Goal: Information Seeking & Learning: Learn about a topic

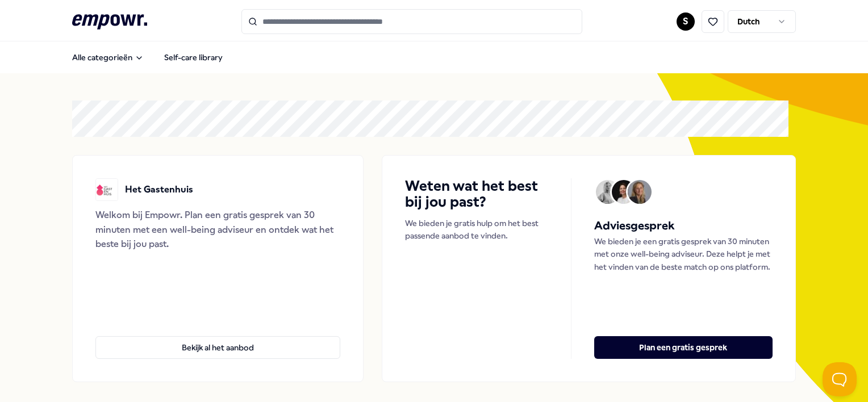
click at [434, 24] on input "Search for products, categories or subcategories" at bounding box center [411, 21] width 341 height 25
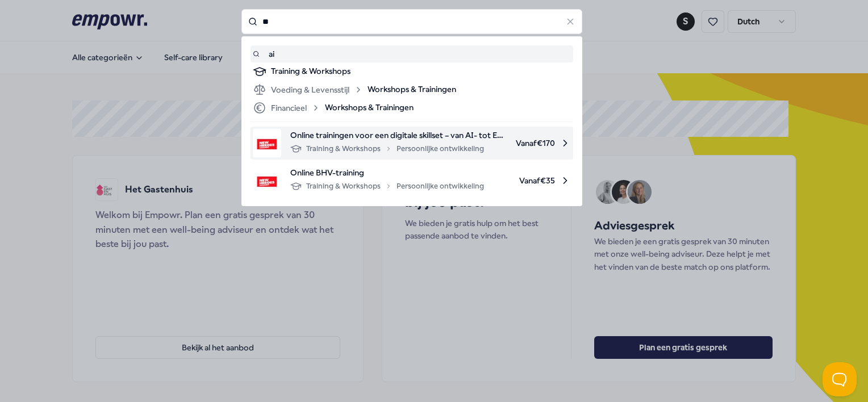
click at [417, 142] on div "Training & Workshops Persoonlijke ontwikkeling" at bounding box center [387, 149] width 194 height 14
type input "**"
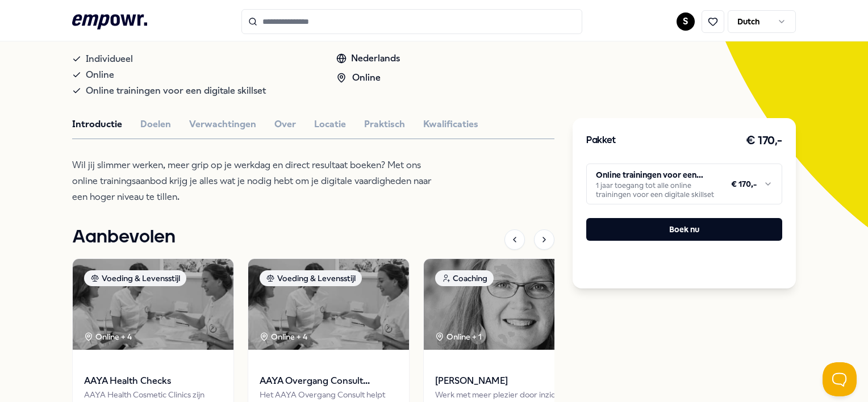
scroll to position [227, 0]
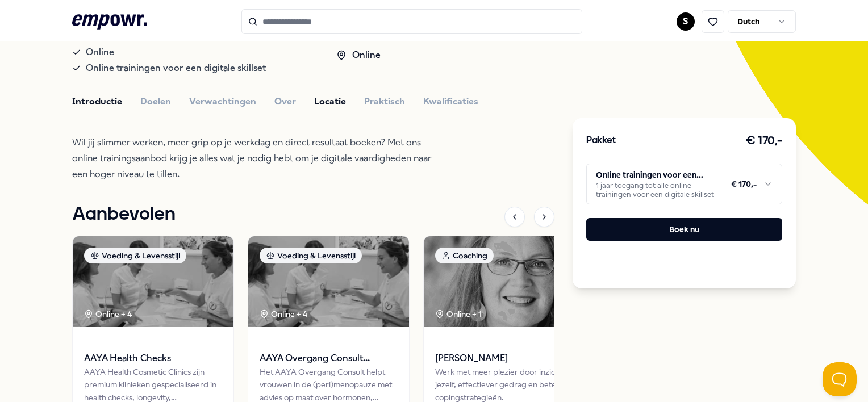
click at [323, 99] on button "Locatie" at bounding box center [330, 101] width 32 height 15
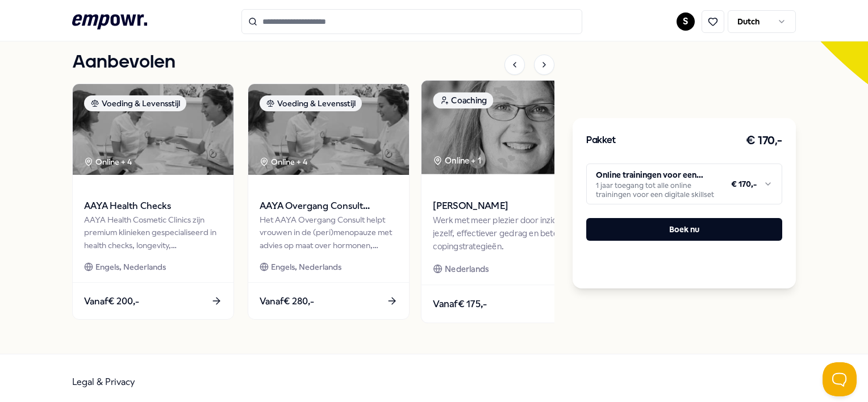
scroll to position [350, 0]
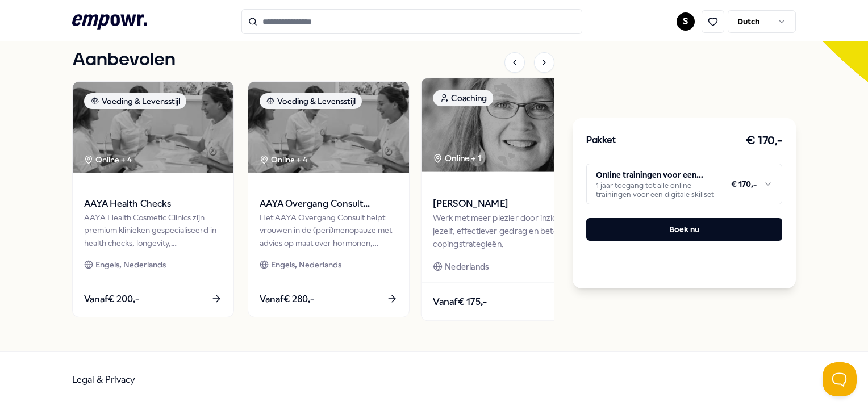
click at [478, 212] on div "Werk met meer plezier door inzicht in jezelf, effectiever gedrag en betere copi…" at bounding box center [504, 230] width 142 height 39
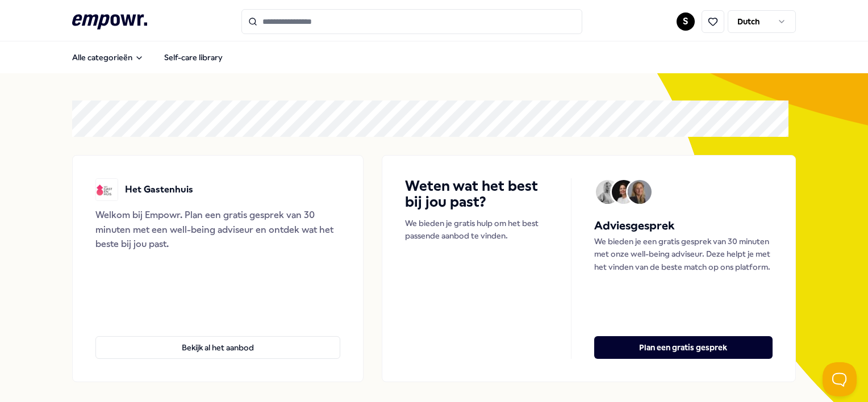
click at [370, 25] on input "Search for products, categories or subcategories" at bounding box center [411, 21] width 341 height 25
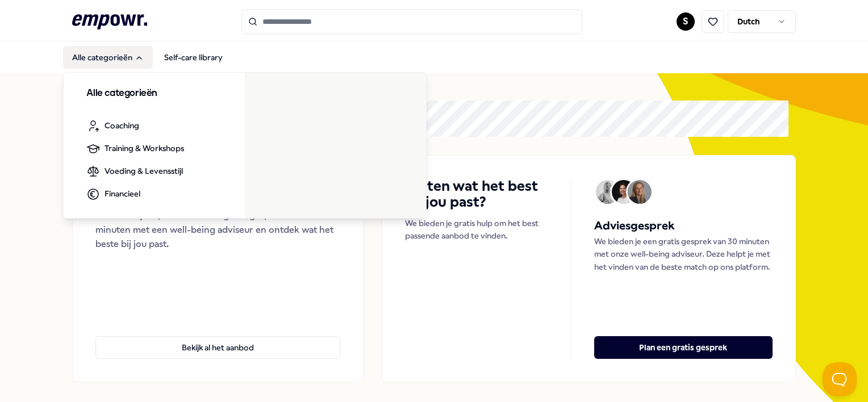
click at [123, 57] on button "Alle categorieën" at bounding box center [108, 57] width 90 height 23
click at [120, 60] on button "Alle categorieën" at bounding box center [108, 57] width 90 height 23
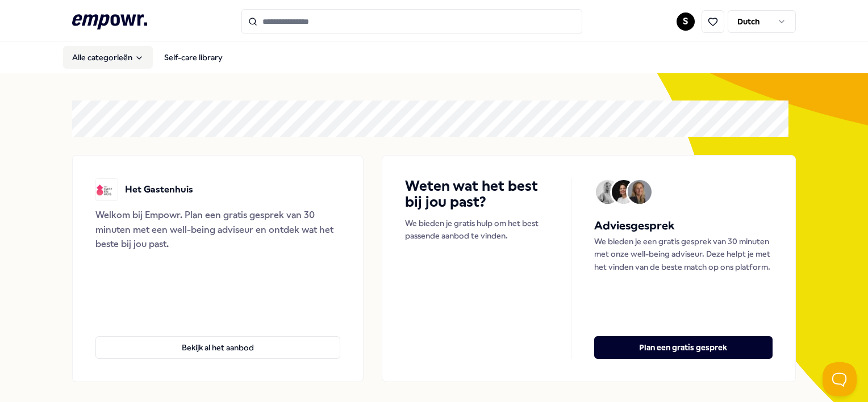
click at [120, 57] on button "Alle categorieën" at bounding box center [108, 57] width 90 height 23
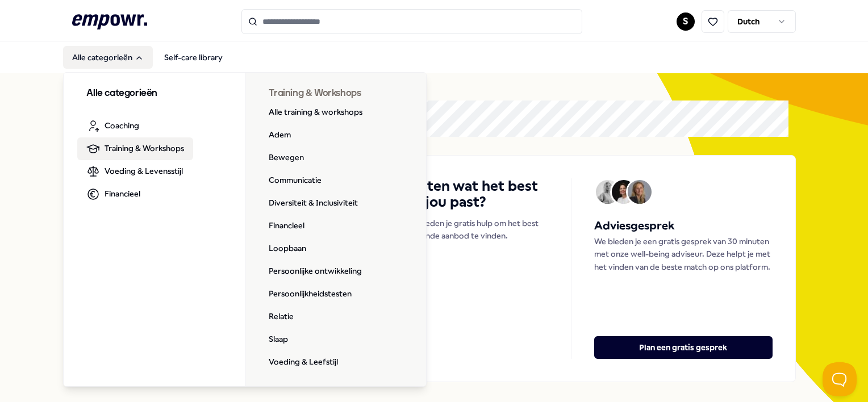
click at [179, 150] on span "Training & Workshops" at bounding box center [144, 148] width 80 height 12
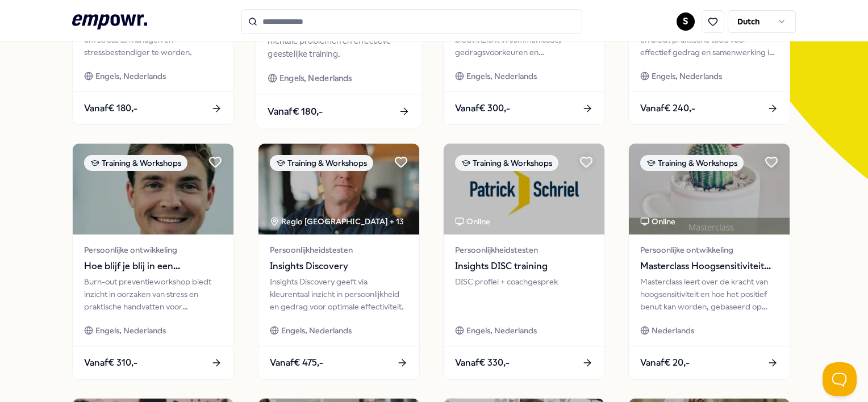
scroll to position [284, 0]
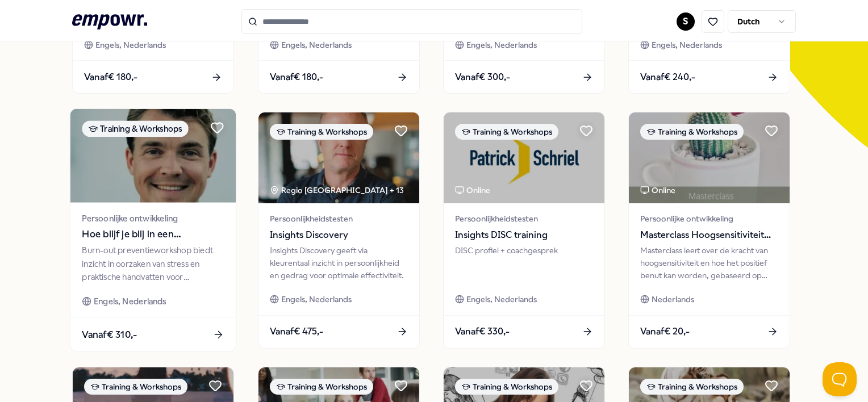
click at [127, 244] on div "Burn-out preventieworkshop biedt inzicht in oorzaken van stress en praktische h…" at bounding box center [153, 263] width 142 height 39
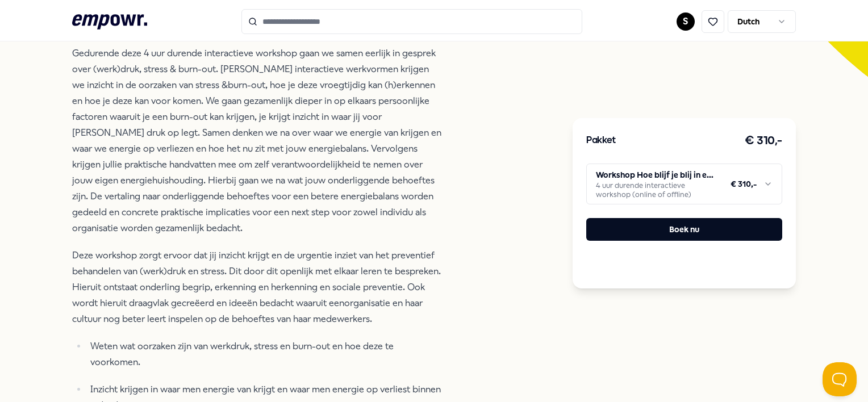
scroll to position [243, 0]
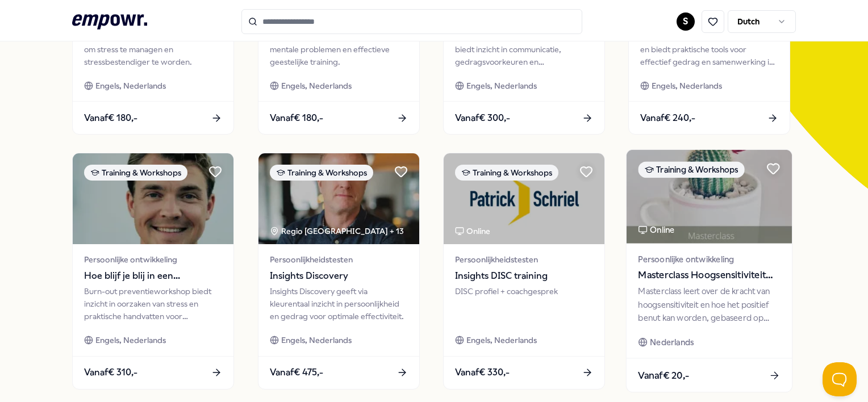
click at [661, 298] on div "Masterclass leert over de kracht van hoogsensitiviteit en hoe het positief benu…" at bounding box center [709, 304] width 142 height 39
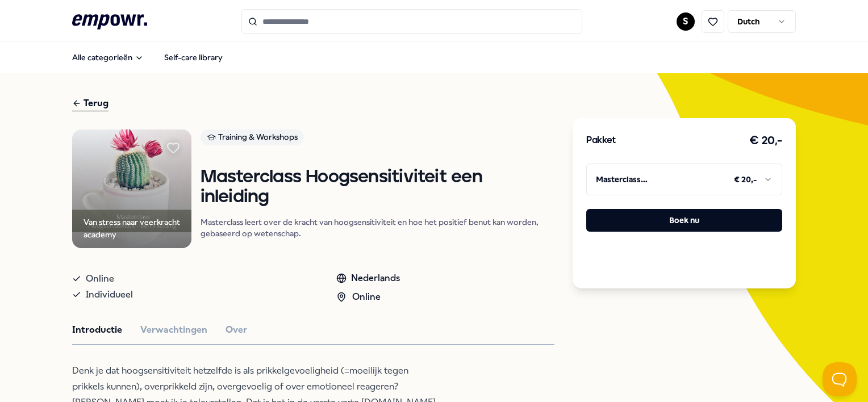
click at [91, 98] on div "Terug" at bounding box center [90, 103] width 36 height 15
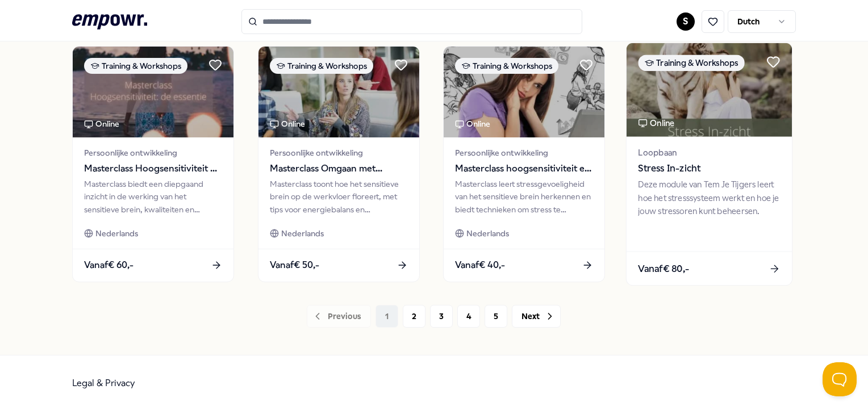
scroll to position [613, 0]
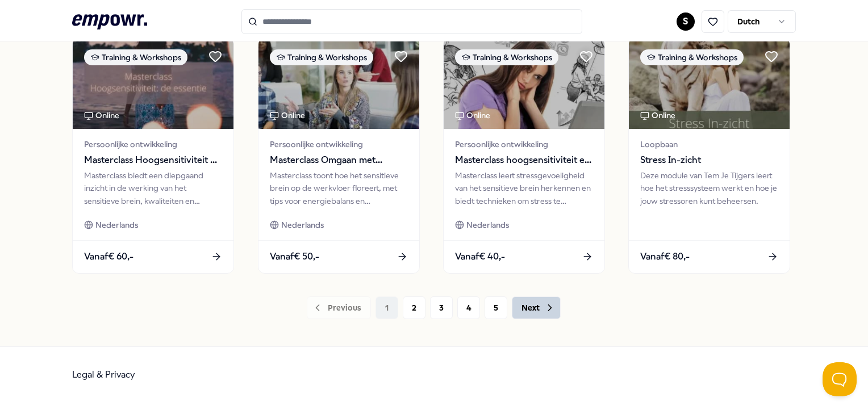
click at [534, 309] on button "Next" at bounding box center [536, 307] width 49 height 23
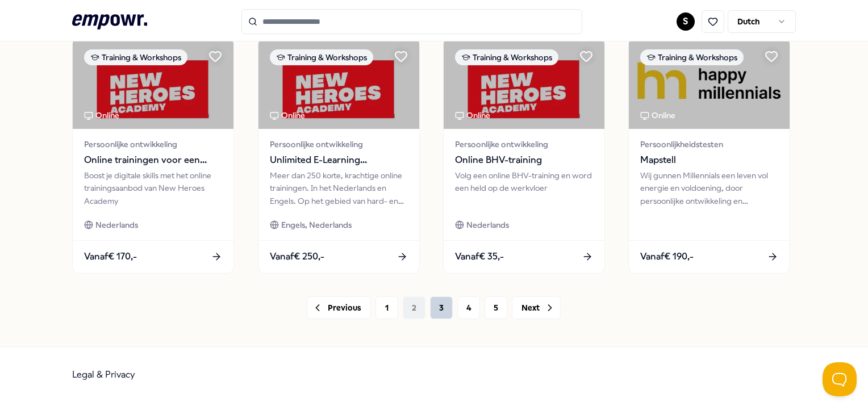
click at [436, 305] on button "3" at bounding box center [441, 307] width 23 height 23
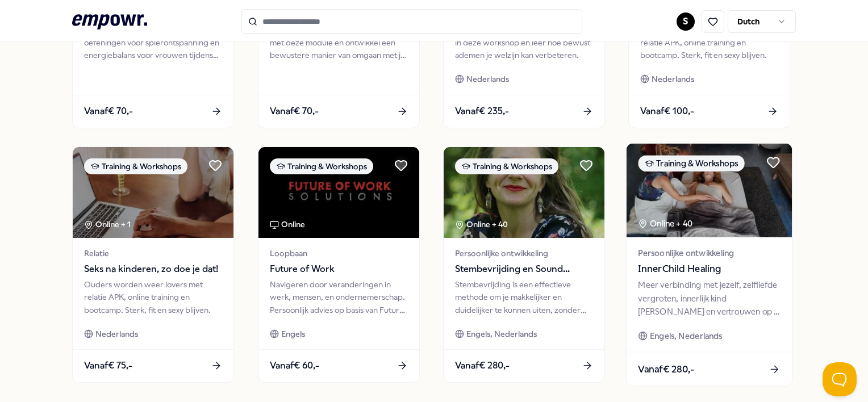
scroll to position [500, 0]
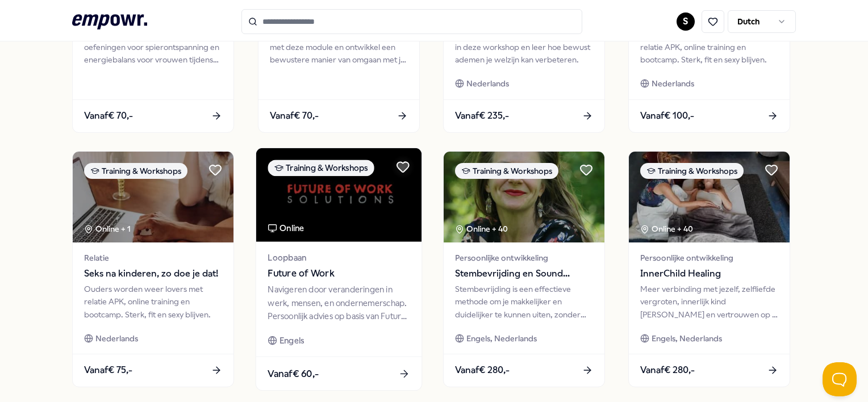
click at [373, 285] on div "Navigeren door veranderingen in werk, mensen, en ondernemerschap. Persoonlijk a…" at bounding box center [338, 302] width 142 height 39
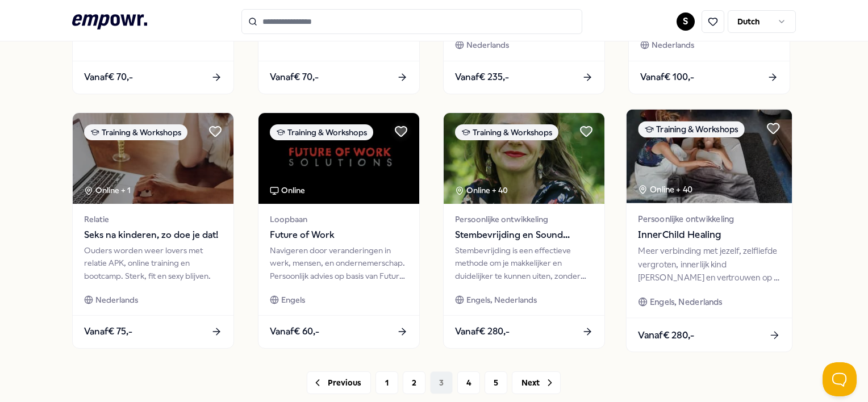
scroll to position [568, 0]
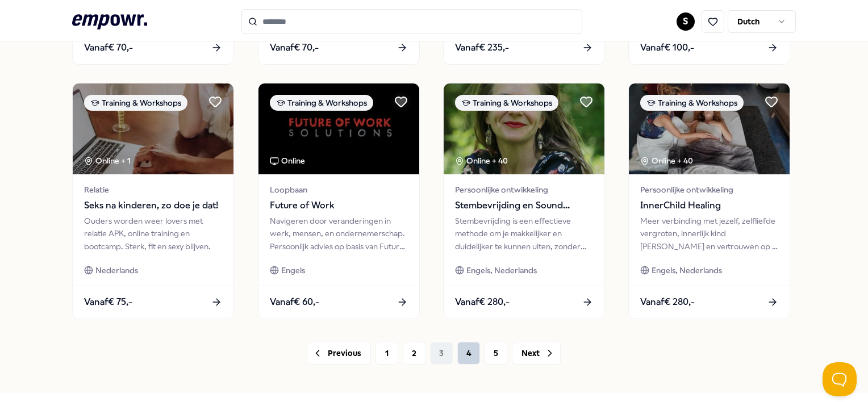
click at [466, 354] on button "4" at bounding box center [468, 353] width 23 height 23
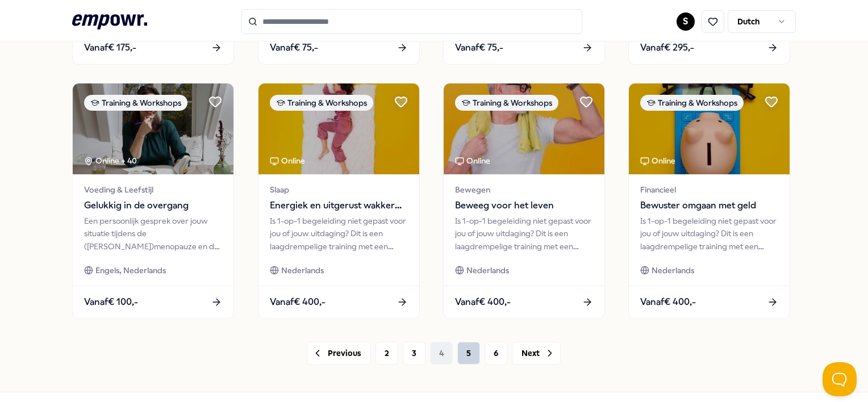
click at [466, 352] on button "5" at bounding box center [468, 353] width 23 height 23
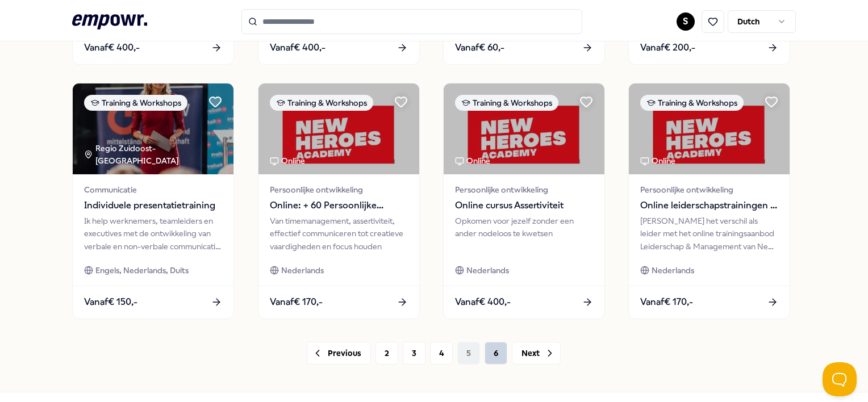
click at [493, 352] on button "6" at bounding box center [495, 353] width 23 height 23
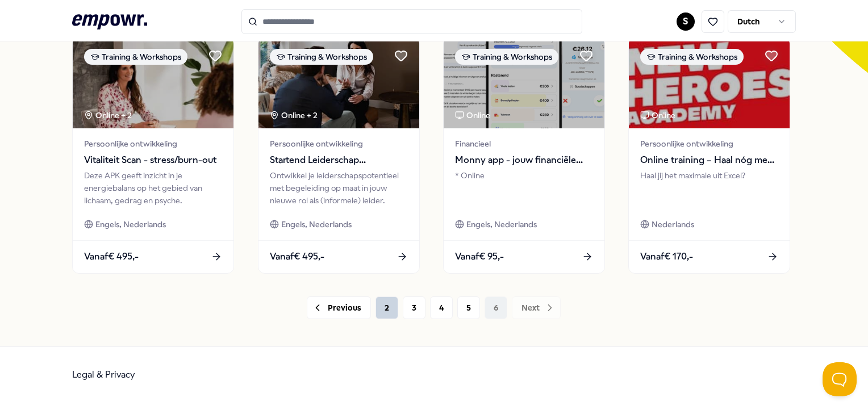
click at [378, 307] on button "2" at bounding box center [386, 307] width 23 height 23
